Goal: Use online tool/utility: Utilize a website feature to perform a specific function

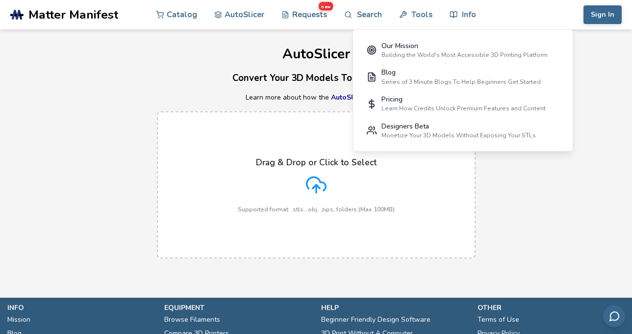
click at [331, 181] on div "Drag & Drop or Click to Select Supported format: .stls, .obj, .zips, folders (M…" at bounding box center [316, 184] width 157 height 55
click at [0, 0] on input "Drag & Drop or Click to Select Supported format: .stls, .obj, .zips, folders (M…" at bounding box center [0, 0] width 0 height 0
click at [547, 205] on div "Drag & Drop or Click to Select Supported format: .stls, .obj, .zips, folders (M…" at bounding box center [316, 184] width 632 height 167
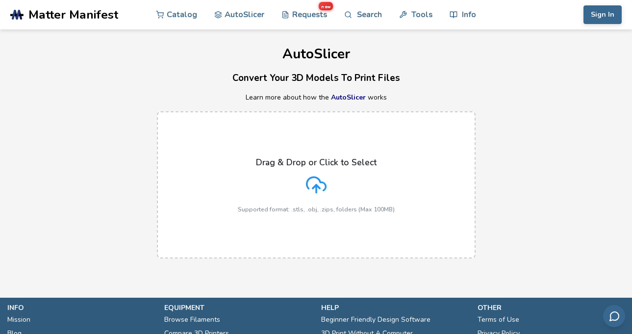
click at [292, 186] on div "Drag & Drop or Click to Select Supported format: .stls, .obj, .zips, folders (M…" at bounding box center [316, 184] width 157 height 55
click at [0, 0] on input "Drag & Drop or Click to Select Supported format: .stls, .obj, .zips, folders (M…" at bounding box center [0, 0] width 0 height 0
click at [347, 167] on p "Drag & Drop or Click to Select" at bounding box center [316, 162] width 121 height 10
click at [0, 0] on input "Drag & Drop or Click to Select Supported format: .stls, .obj, .zips, folders (M…" at bounding box center [0, 0] width 0 height 0
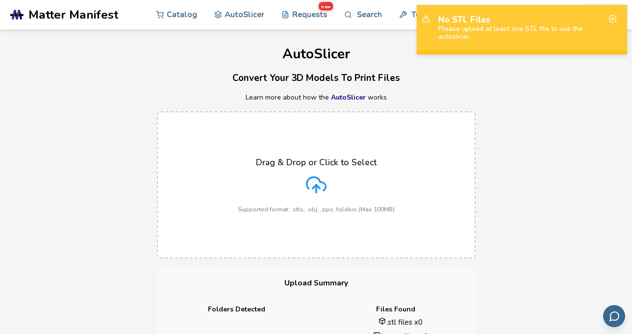
click at [527, 106] on div "Drag & Drop or Click to Select Supported format: .stls, .obj, .zips, folders (M…" at bounding box center [316, 184] width 632 height 167
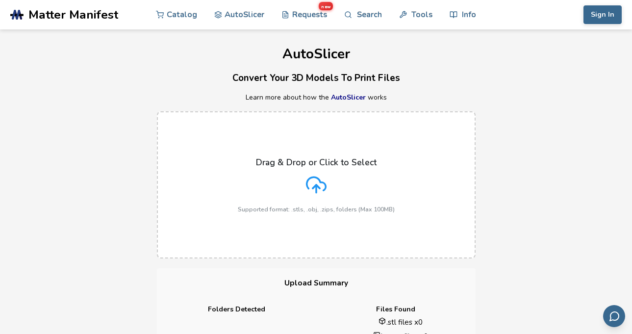
click at [327, 179] on div "Drag & Drop or Click to Select Supported format: .stls, .obj, .zips, folders (M…" at bounding box center [316, 184] width 157 height 55
click at [0, 0] on input "Drag & Drop or Click to Select Supported format: .stls, .obj, .zips, folders (M…" at bounding box center [0, 0] width 0 height 0
click at [481, 100] on p "Learn more about how the AutoSlicer works" at bounding box center [316, 98] width 632 height 8
click at [283, 140] on label "Drag & Drop or Click to Select Supported format: .stls, .obj, .zips, folders (M…" at bounding box center [316, 184] width 319 height 147
click at [0, 0] on input "Drag & Drop or Click to Select Supported format: .stls, .obj, .zips, folders (M…" at bounding box center [0, 0] width 0 height 0
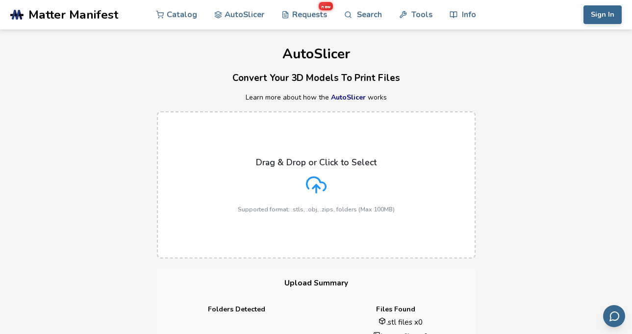
click at [235, 159] on label "Drag & Drop or Click to Select Supported format: .stls, .obj, .zips, folders (M…" at bounding box center [316, 184] width 319 height 147
click at [0, 0] on input "Drag & Drop or Click to Select Supported format: .stls, .obj, .zips, folders (M…" at bounding box center [0, 0] width 0 height 0
click at [506, 124] on div "Drag & Drop or Click to Select Supported format: .stls, .obj, .zips, folders (M…" at bounding box center [316, 184] width 632 height 167
click at [295, 190] on div "Drag & Drop or Click to Select Supported format: .stls, .obj, .zips, folders (M…" at bounding box center [316, 184] width 157 height 55
click at [0, 0] on input "Drag & Drop or Click to Select Supported format: .stls, .obj, .zips, folders (M…" at bounding box center [0, 0] width 0 height 0
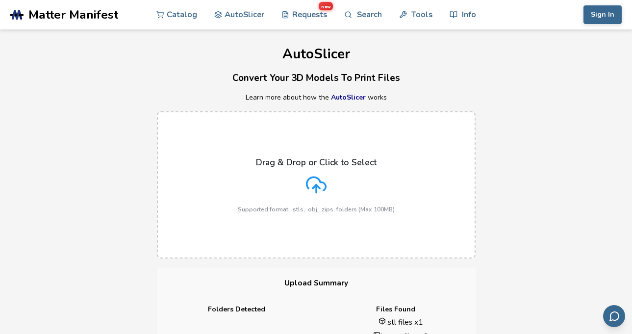
click at [502, 234] on div "Drag & Drop or Click to Select Supported format: .stls, .obj, .zips, folders (M…" at bounding box center [316, 184] width 632 height 167
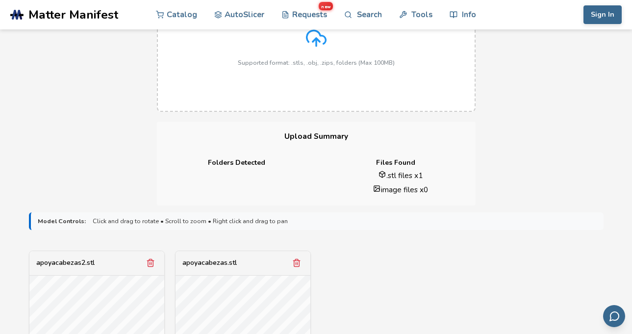
scroll to position [147, 0]
click at [408, 189] on li "image files x 0" at bounding box center [401, 189] width 136 height 10
click at [408, 177] on li ".stl files x 1" at bounding box center [401, 175] width 136 height 10
drag, startPoint x: 389, startPoint y: 174, endPoint x: 411, endPoint y: 174, distance: 22.1
click at [411, 174] on li ".stl files x 1" at bounding box center [401, 175] width 136 height 10
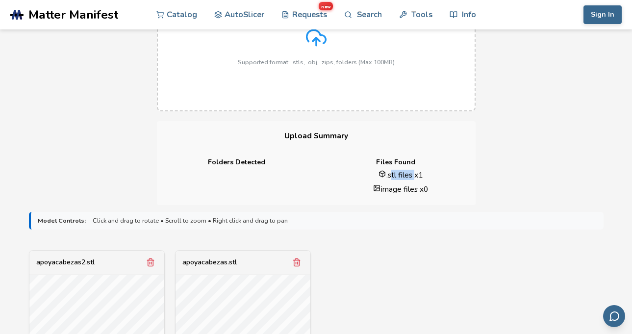
click at [411, 174] on li ".stl files x 1" at bounding box center [401, 175] width 136 height 10
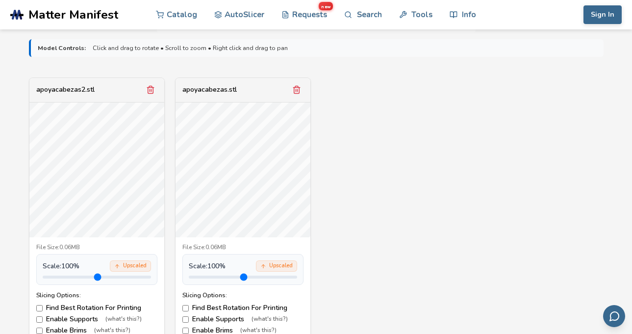
scroll to position [294, 0]
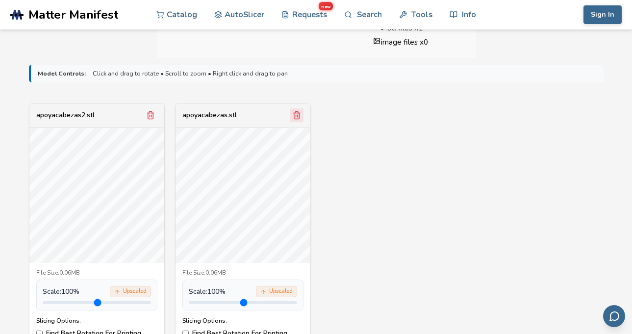
click at [297, 117] on line "Remove model" at bounding box center [297, 116] width 0 height 2
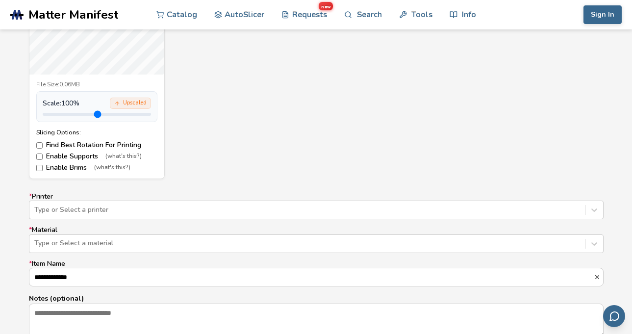
scroll to position [539, 0]
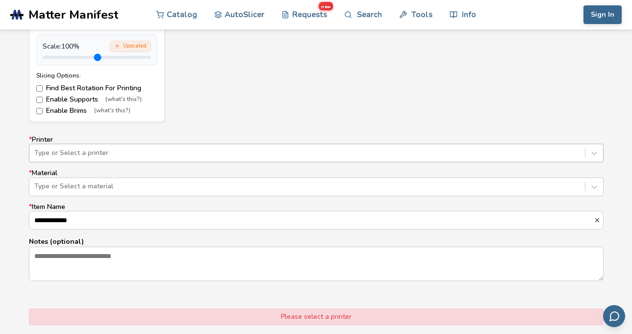
click at [86, 158] on div at bounding box center [307, 153] width 546 height 10
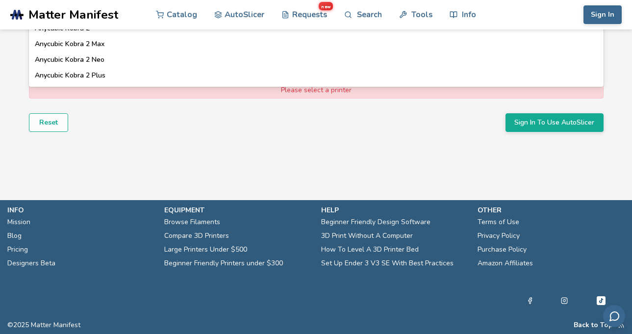
scroll to position [472, 0]
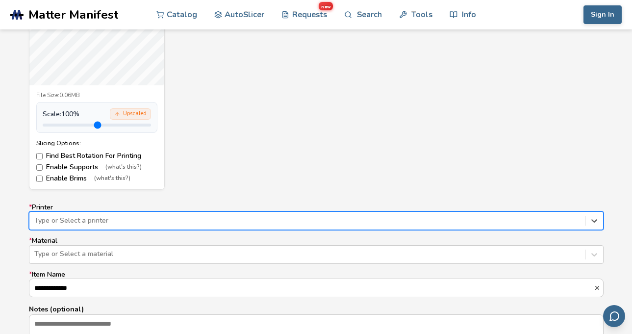
click at [91, 219] on div at bounding box center [307, 221] width 546 height 10
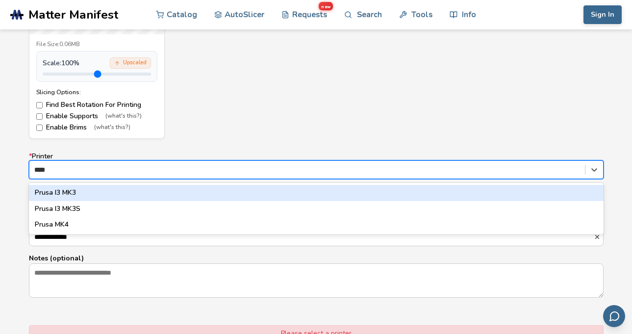
type input "*****"
click at [98, 193] on div "Prusa I3 MK3" at bounding box center [316, 193] width 575 height 16
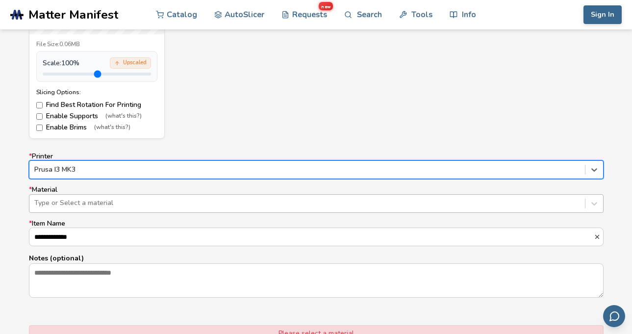
click at [90, 204] on div at bounding box center [307, 203] width 546 height 10
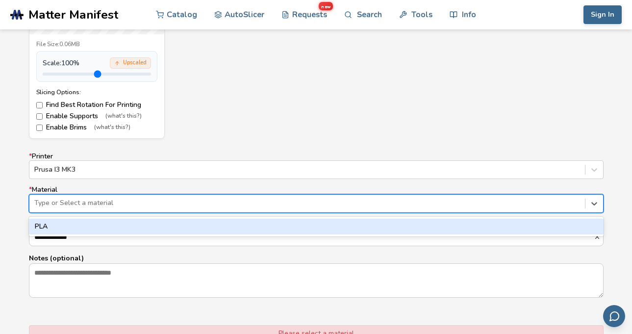
click at [82, 225] on div "PLA" at bounding box center [316, 227] width 575 height 16
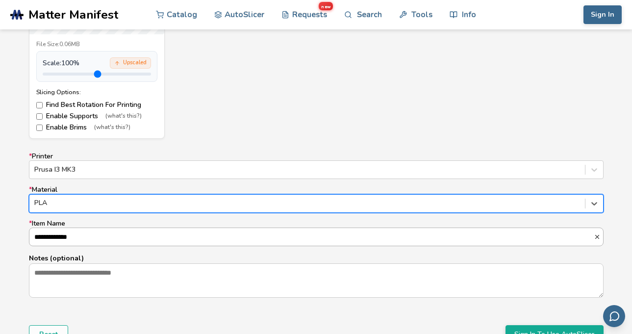
scroll to position [0, 0]
click at [477, 321] on form "**********" at bounding box center [316, 89] width 588 height 521
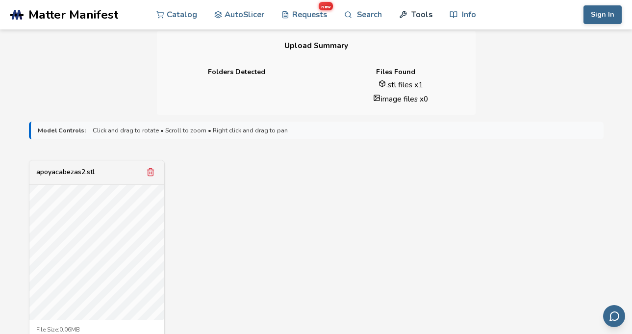
scroll to position [228, 0]
